Goal: Check status: Check status

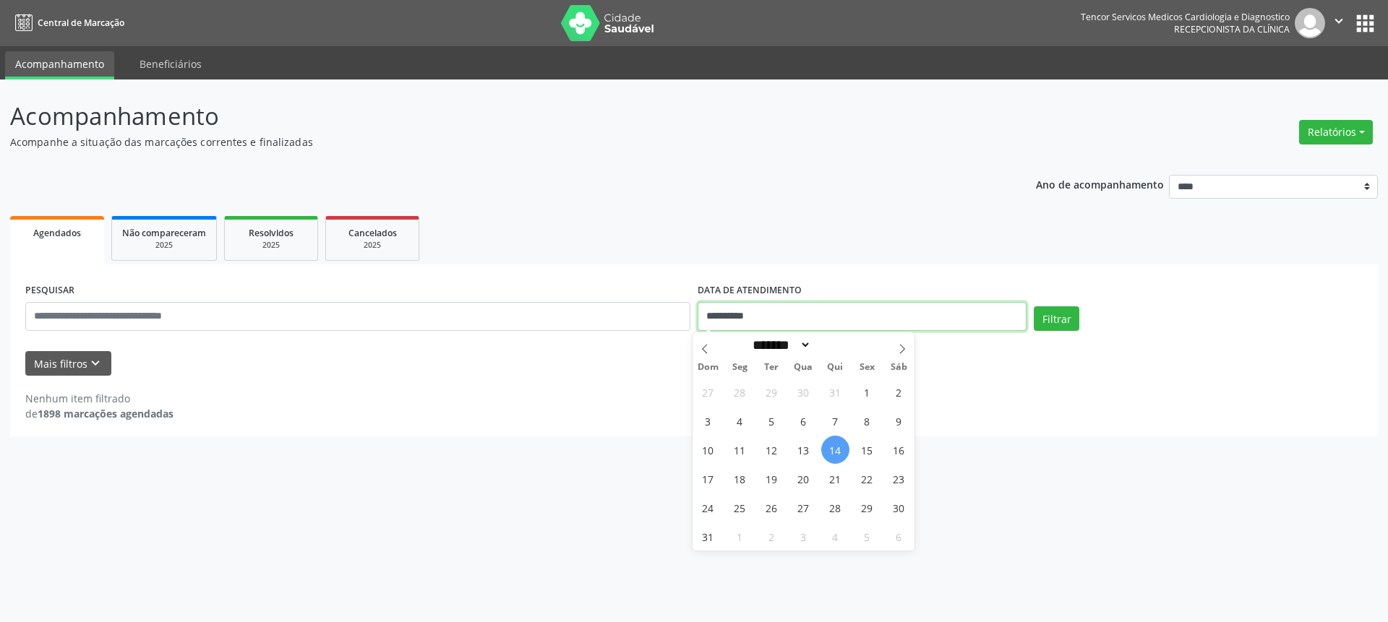
click at [907, 323] on input "**********" at bounding box center [862, 316] width 329 height 29
click at [872, 428] on span "8" at bounding box center [867, 421] width 28 height 28
type input "**********"
click at [864, 419] on span "8" at bounding box center [867, 421] width 28 height 28
click at [864, 419] on div "Nenhum item filtrado de 1898 marcações agendadas" at bounding box center [693, 406] width 1337 height 30
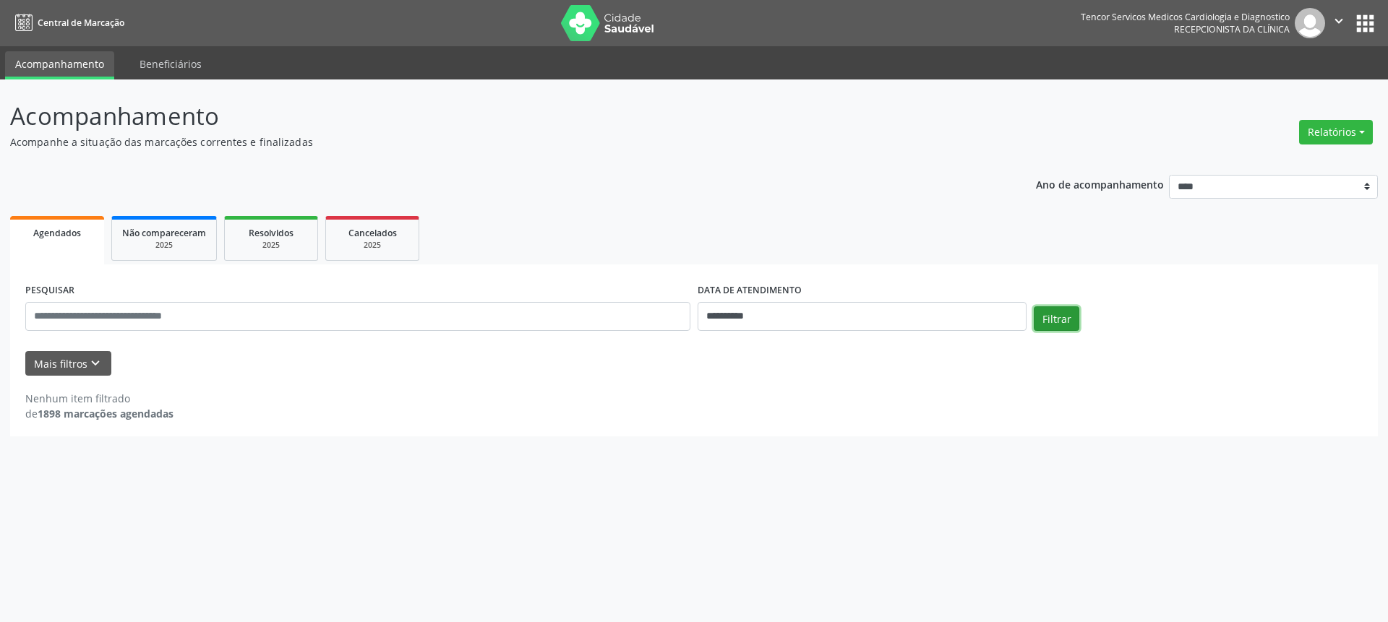
click at [1068, 313] on button "Filtrar" at bounding box center [1057, 319] width 46 height 25
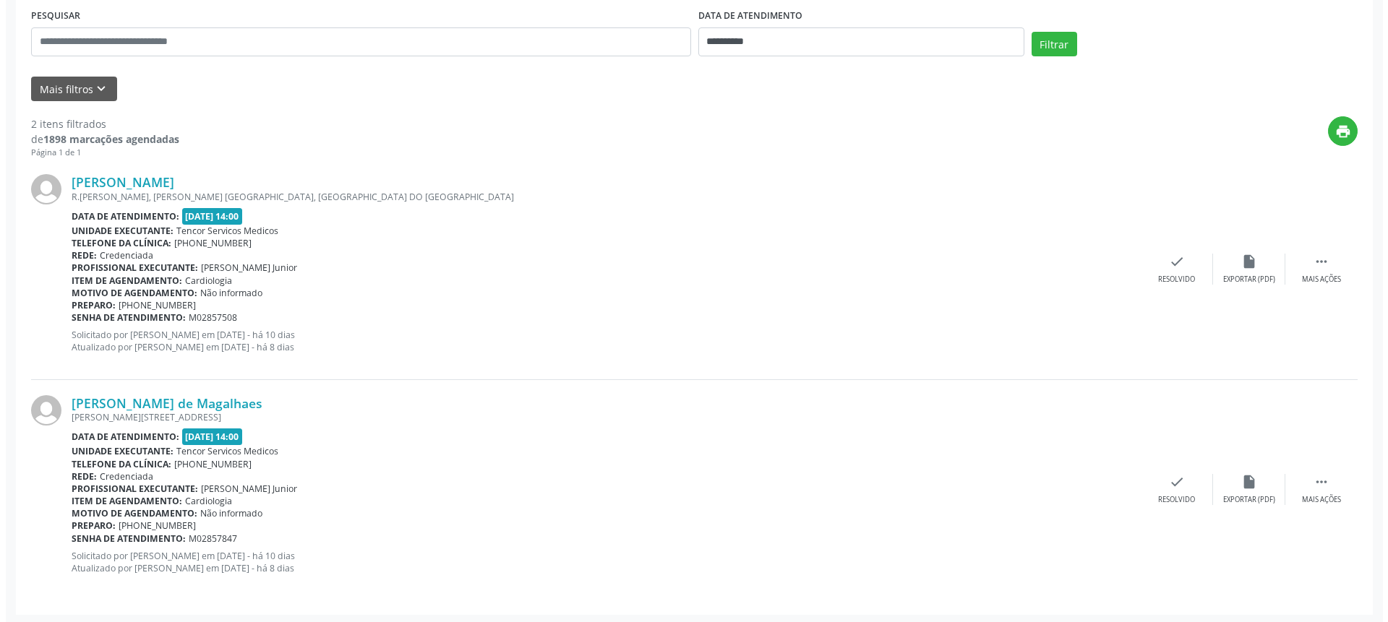
scroll to position [278, 0]
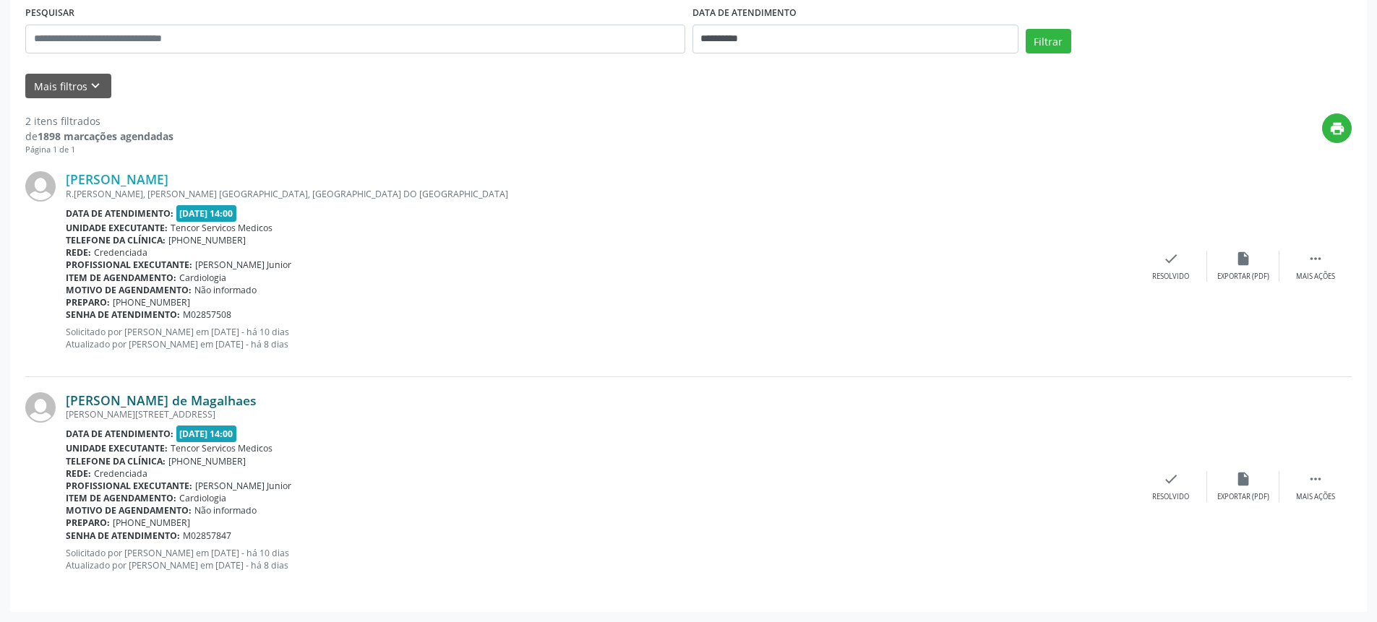
click at [174, 396] on link "[PERSON_NAME] de Magalhaes" at bounding box center [161, 401] width 191 height 16
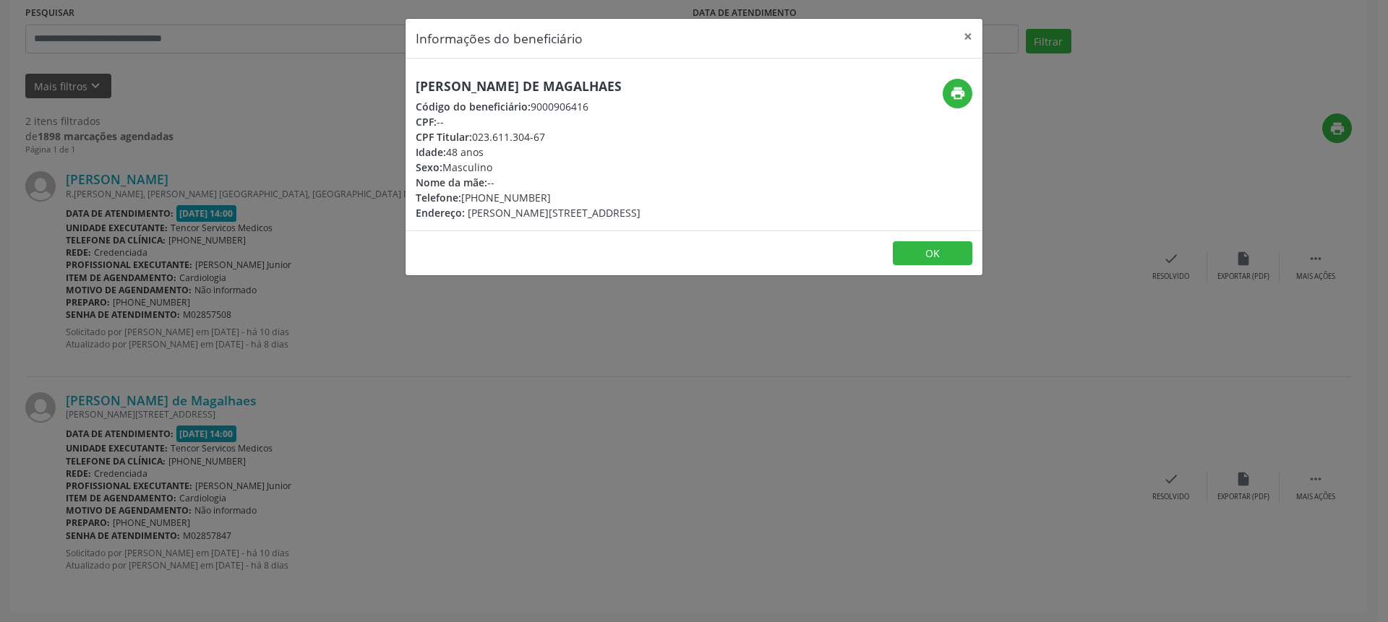
drag, startPoint x: 474, startPoint y: 134, endPoint x: 544, endPoint y: 140, distance: 70.4
click at [544, 140] on div "CPF Titular: 023.611.304-67" at bounding box center [528, 136] width 225 height 15
copy div "023.611.304-67"
